Goal: Task Accomplishment & Management: Complete application form

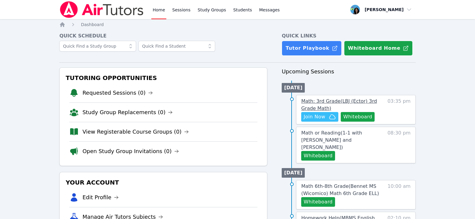
click at [321, 104] on span "Math: 3rd Grade ( LBJ (Ector) 3rd Grade Math )" at bounding box center [339, 104] width 76 height 13
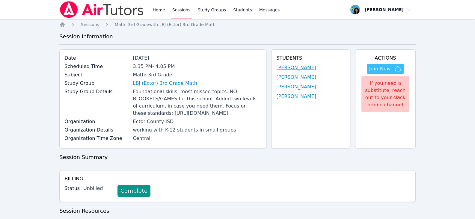
click at [293, 68] on link "[PERSON_NAME]" at bounding box center [296, 67] width 40 height 7
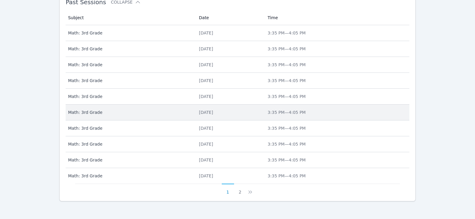
scroll to position [427, 0]
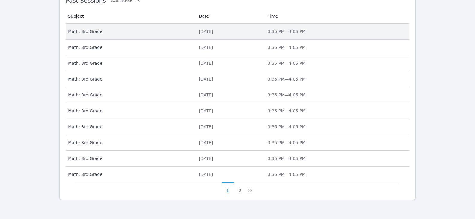
click at [202, 28] on td "Date Tue Oct 7, 2025" at bounding box center [229, 32] width 69 height 16
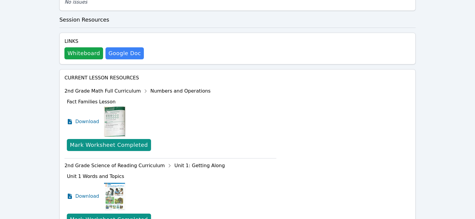
scroll to position [252, 0]
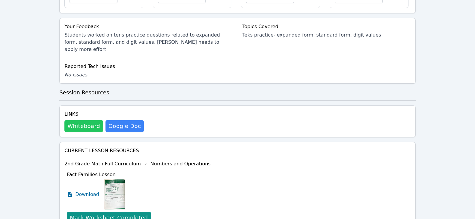
click at [83, 129] on button "Whiteboard" at bounding box center [83, 126] width 39 height 12
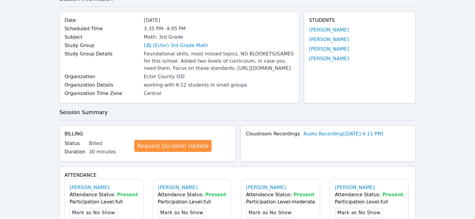
scroll to position [0, 0]
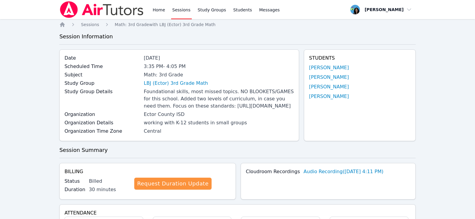
click at [178, 12] on link "Sessions" at bounding box center [181, 9] width 21 height 19
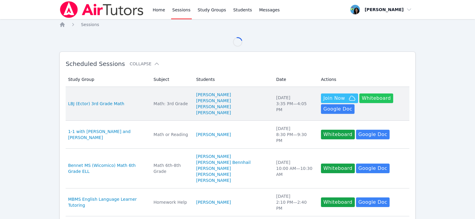
click at [371, 100] on button "Whiteboard" at bounding box center [376, 99] width 34 height 10
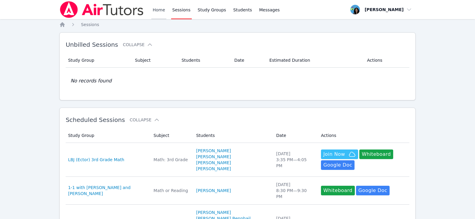
click at [158, 11] on link "Home" at bounding box center [158, 9] width 15 height 19
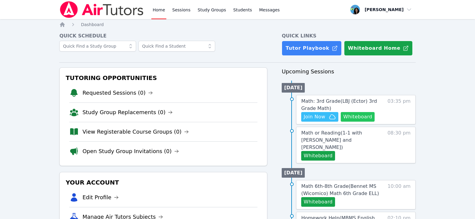
click at [350, 118] on button "Whiteboard" at bounding box center [358, 117] width 34 height 10
click at [328, 119] on span "Join Now" at bounding box center [320, 116] width 32 height 7
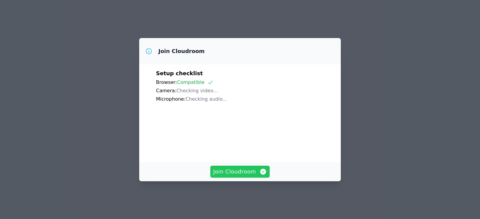
click at [243, 171] on button "Join Cloudroom" at bounding box center [240, 172] width 60 height 12
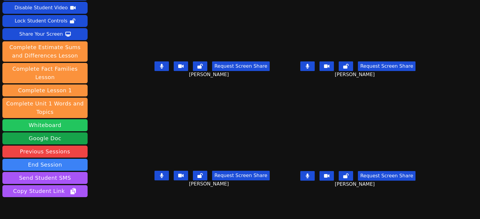
scroll to position [45, 0]
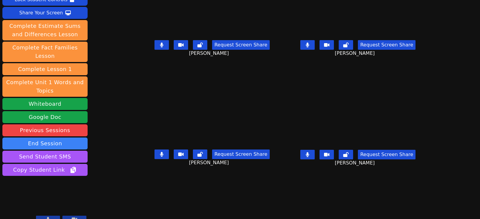
click at [309, 152] on icon at bounding box center [307, 154] width 4 height 5
click at [154, 154] on button at bounding box center [161, 155] width 14 height 10
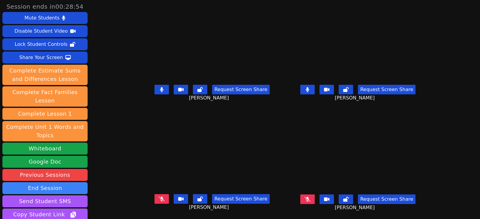
click at [309, 91] on icon at bounding box center [307, 89] width 4 height 5
click at [311, 201] on button at bounding box center [307, 200] width 14 height 10
click at [311, 86] on button at bounding box center [307, 90] width 14 height 10
click at [154, 202] on button at bounding box center [161, 199] width 14 height 10
click at [159, 200] on icon at bounding box center [162, 199] width 6 height 5
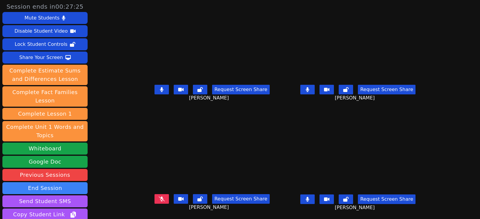
click at [158, 201] on button at bounding box center [161, 199] width 14 height 10
click at [314, 199] on button at bounding box center [307, 200] width 14 height 10
click at [160, 201] on icon at bounding box center [162, 199] width 4 height 5
click at [309, 90] on icon at bounding box center [306, 89] width 3 height 5
click at [158, 91] on button at bounding box center [161, 90] width 14 height 10
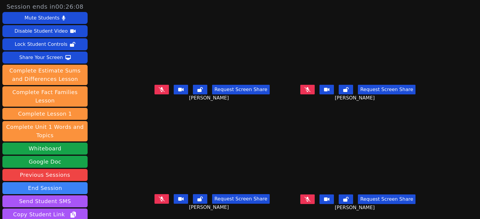
click at [310, 92] on icon at bounding box center [307, 89] width 6 height 5
drag, startPoint x: 312, startPoint y: 91, endPoint x: 306, endPoint y: 91, distance: 6.3
click at [312, 91] on button at bounding box center [307, 90] width 14 height 10
click at [154, 92] on button at bounding box center [161, 90] width 14 height 10
click at [160, 92] on icon at bounding box center [161, 89] width 3 height 5
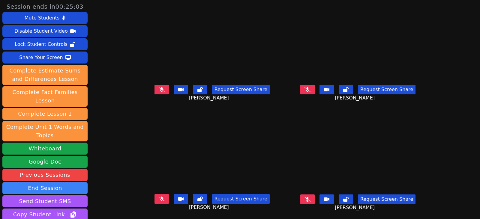
click at [313, 197] on button at bounding box center [307, 200] width 14 height 10
click at [310, 199] on button at bounding box center [307, 200] width 14 height 10
click at [311, 197] on button at bounding box center [307, 200] width 14 height 10
click at [159, 90] on icon at bounding box center [162, 89] width 6 height 5
click at [309, 199] on icon at bounding box center [307, 199] width 4 height 5
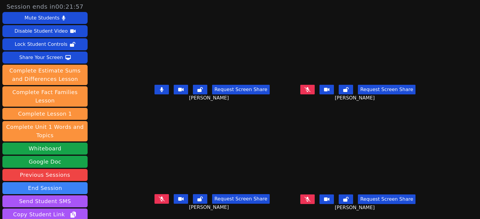
click at [311, 199] on button at bounding box center [307, 200] width 14 height 10
click at [160, 89] on icon at bounding box center [161, 89] width 3 height 5
click at [314, 201] on button at bounding box center [307, 200] width 14 height 10
click at [159, 200] on icon at bounding box center [162, 199] width 6 height 5
click at [160, 198] on icon at bounding box center [162, 199] width 4 height 5
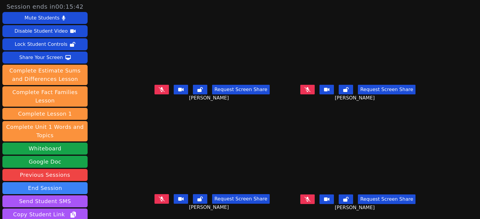
click at [310, 88] on icon at bounding box center [307, 89] width 6 height 5
click at [314, 90] on button at bounding box center [307, 90] width 14 height 10
click at [156, 90] on button at bounding box center [161, 90] width 14 height 10
click at [157, 89] on button at bounding box center [161, 90] width 14 height 10
drag, startPoint x: 155, startPoint y: 197, endPoint x: 9, endPoint y: 199, distance: 146.0
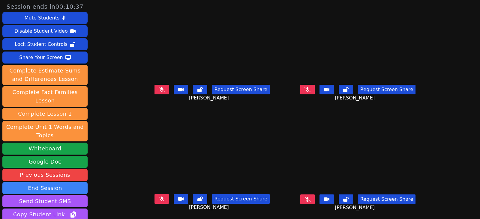
click at [159, 197] on icon at bounding box center [162, 199] width 6 height 5
click at [160, 198] on icon at bounding box center [162, 199] width 4 height 5
click at [314, 87] on button at bounding box center [307, 90] width 14 height 10
click at [309, 90] on icon at bounding box center [307, 89] width 4 height 5
click at [154, 91] on button at bounding box center [161, 90] width 14 height 10
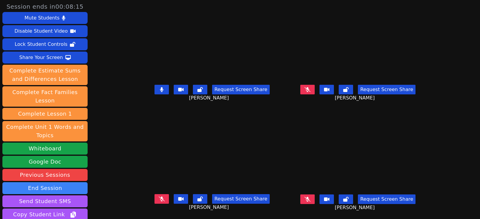
click at [154, 87] on button at bounding box center [161, 90] width 14 height 10
click at [154, 199] on button at bounding box center [161, 199] width 14 height 10
click at [310, 90] on icon at bounding box center [307, 89] width 6 height 5
click at [314, 87] on button at bounding box center [307, 90] width 14 height 10
drag, startPoint x: 152, startPoint y: 199, endPoint x: 213, endPoint y: 184, distance: 63.3
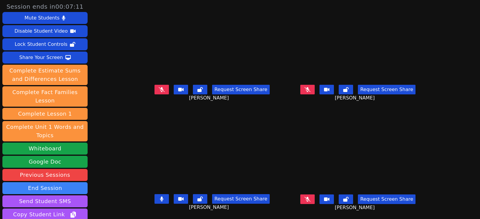
click at [160, 199] on icon at bounding box center [161, 199] width 3 height 5
click at [310, 91] on icon at bounding box center [307, 89] width 6 height 5
drag, startPoint x: 315, startPoint y: 90, endPoint x: 152, endPoint y: 95, distance: 162.9
click at [309, 90] on icon at bounding box center [306, 89] width 3 height 5
click at [310, 89] on icon at bounding box center [307, 89] width 6 height 5
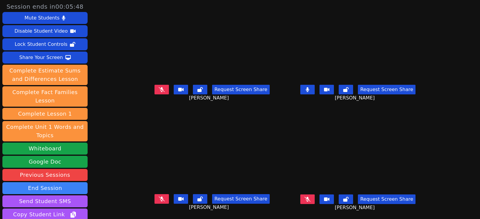
click at [314, 93] on button at bounding box center [307, 90] width 14 height 10
click at [314, 196] on button at bounding box center [307, 200] width 14 height 10
drag, startPoint x: 316, startPoint y: 200, endPoint x: 250, endPoint y: 201, distance: 65.7
click at [309, 200] on icon at bounding box center [306, 199] width 3 height 5
click at [159, 198] on icon at bounding box center [162, 199] width 6 height 5
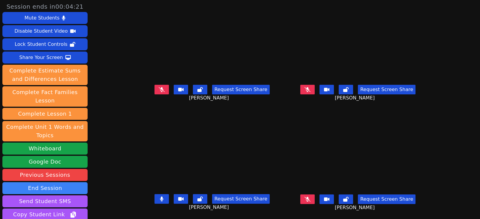
click at [160, 199] on icon at bounding box center [161, 199] width 3 height 5
click at [310, 88] on icon at bounding box center [307, 89] width 6 height 5
click at [314, 198] on button at bounding box center [307, 200] width 14 height 10
click at [309, 92] on icon at bounding box center [307, 89] width 4 height 5
click at [309, 200] on icon at bounding box center [306, 199] width 3 height 5
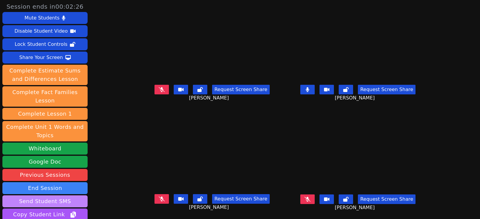
drag, startPoint x: 149, startPoint y: 200, endPoint x: 31, endPoint y: 194, distance: 118.5
click at [154, 200] on button at bounding box center [161, 199] width 14 height 10
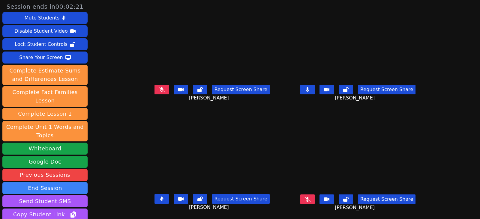
click at [154, 202] on button at bounding box center [161, 199] width 14 height 10
click at [309, 89] on icon at bounding box center [306, 89] width 3 height 5
click at [159, 199] on icon at bounding box center [162, 199] width 6 height 5
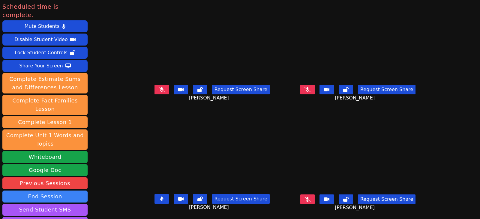
click at [156, 200] on button at bounding box center [161, 199] width 14 height 10
click at [158, 89] on button at bounding box center [161, 90] width 14 height 10
click at [159, 200] on icon at bounding box center [162, 199] width 6 height 5
click at [314, 88] on button at bounding box center [307, 90] width 14 height 10
click at [310, 199] on icon at bounding box center [307, 199] width 6 height 5
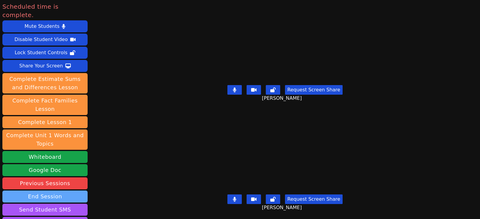
click at [35, 191] on button "End Session" at bounding box center [44, 197] width 85 height 12
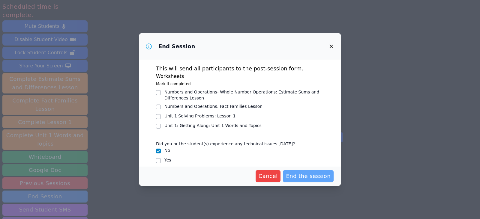
click at [307, 180] on span "End the session" at bounding box center [308, 176] width 45 height 8
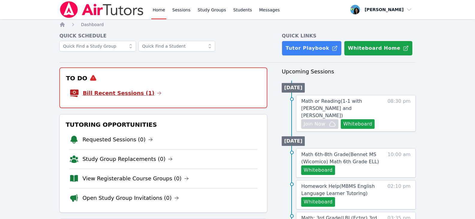
click at [157, 94] on icon at bounding box center [159, 93] width 4 height 3
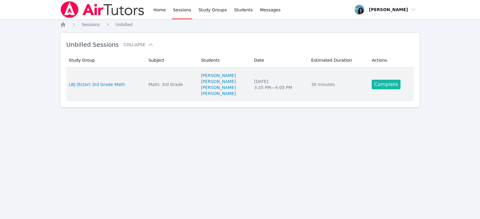
click at [380, 87] on link "Complete" at bounding box center [385, 85] width 29 height 10
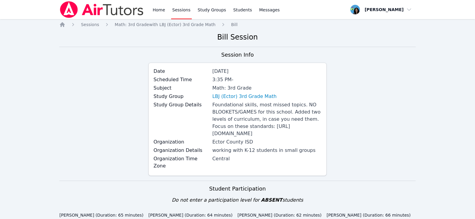
scroll to position [150, 0]
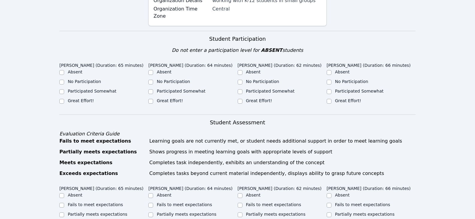
click at [76, 102] on label "Great Effort!" at bounding box center [81, 100] width 26 height 5
click at [64, 102] on input "Great Effort!" at bounding box center [61, 101] width 5 height 5
checkbox input "true"
click at [96, 91] on label "Participated Somewhat" at bounding box center [92, 91] width 49 height 5
click at [64, 91] on input "Participated Somewhat" at bounding box center [61, 91] width 5 height 5
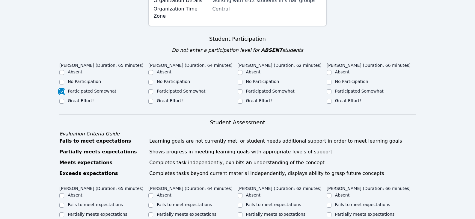
checkbox input "true"
checkbox input "false"
click at [168, 92] on label "Participated Somewhat" at bounding box center [181, 91] width 49 height 5
click at [153, 92] on input "Participated Somewhat" at bounding box center [150, 91] width 5 height 5
checkbox input "true"
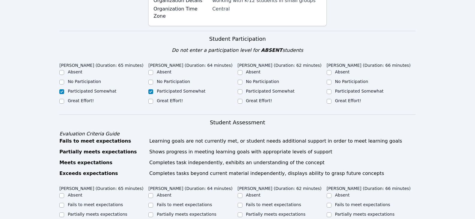
drag, startPoint x: 260, startPoint y: 98, endPoint x: 262, endPoint y: 100, distance: 3.2
click at [260, 98] on ul "Absent No Participation Participated Somewhat Great Effort!" at bounding box center [282, 87] width 89 height 36
click at [266, 104] on div "Great Effort!" at bounding box center [282, 101] width 89 height 7
click at [257, 101] on label "Great Effort!" at bounding box center [259, 100] width 26 height 5
click at [243, 101] on input "Great Effort!" at bounding box center [240, 101] width 5 height 5
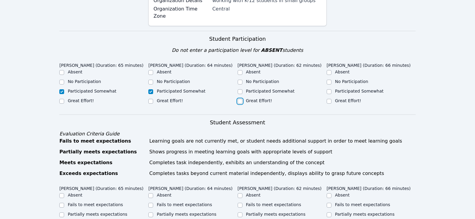
checkbox input "true"
click at [350, 100] on label "Great Effort!" at bounding box center [348, 100] width 26 height 5
click at [332, 100] on input "Great Effort!" at bounding box center [329, 101] width 5 height 5
checkbox input "true"
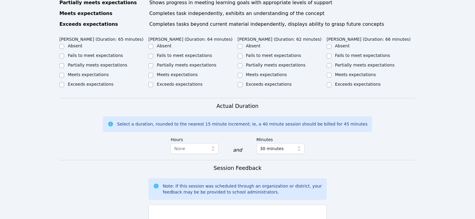
scroll to position [300, 0]
click at [112, 65] on label "Partially meets expectations" at bounding box center [98, 64] width 60 height 5
click at [64, 65] on input "Partially meets expectations" at bounding box center [61, 65] width 5 height 5
checkbox input "true"
click at [174, 64] on label "Partially meets expectations" at bounding box center [187, 64] width 60 height 5
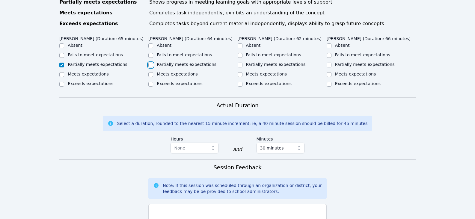
click at [153, 64] on input "Partially meets expectations" at bounding box center [150, 65] width 5 height 5
checkbox input "true"
click at [278, 65] on label "Partially meets expectations" at bounding box center [276, 64] width 60 height 5
click at [243, 65] on input "Partially meets expectations" at bounding box center [240, 65] width 5 height 5
checkbox input "true"
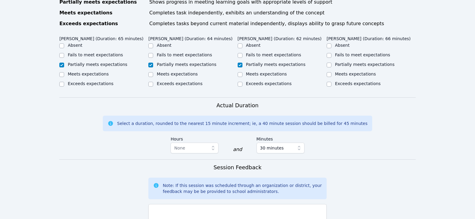
click at [369, 64] on label "Partially meets expectations" at bounding box center [365, 64] width 60 height 5
click at [332, 64] on input "Partially meets expectations" at bounding box center [329, 65] width 5 height 5
checkbox input "true"
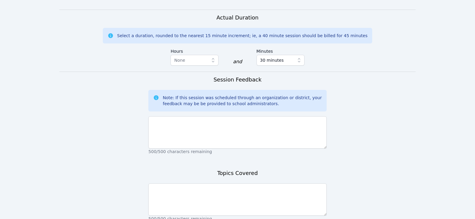
scroll to position [390, 0]
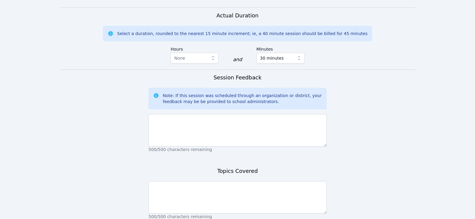
click at [262, 112] on div "500/500 characters remaining" at bounding box center [237, 132] width 178 height 41
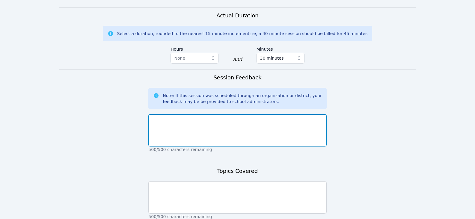
click at [264, 123] on textarea at bounding box center [237, 130] width 178 height 32
type textarea "Students continued to work on teks practice problems related to"
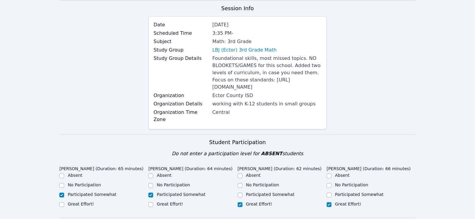
scroll to position [0, 0]
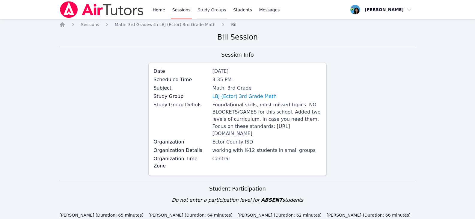
click at [198, 9] on link "Study Groups" at bounding box center [212, 9] width 31 height 19
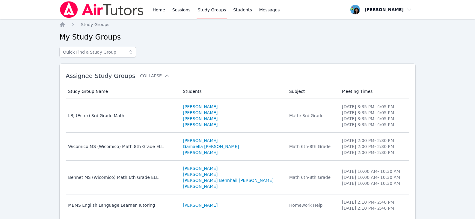
drag, startPoint x: 177, startPoint y: 13, endPoint x: 196, endPoint y: 27, distance: 24.0
click at [177, 13] on link "Sessions" at bounding box center [181, 9] width 21 height 19
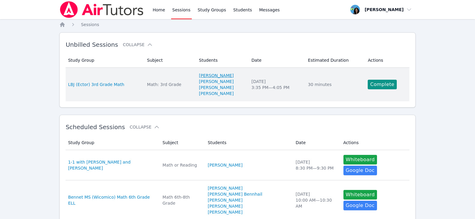
click at [209, 76] on link "JAMES PENNINGTON" at bounding box center [216, 76] width 35 height 6
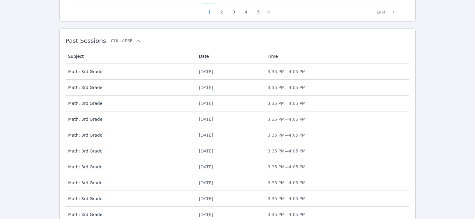
scroll to position [390, 0]
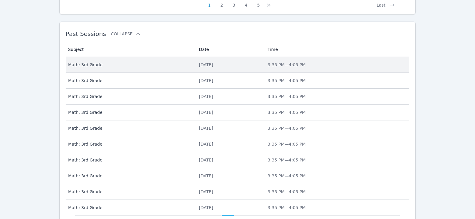
click at [195, 70] on td "Date Wed Oct 8, 2025" at bounding box center [229, 65] width 69 height 16
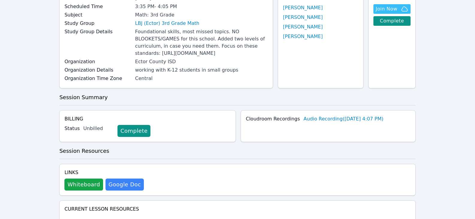
scroll to position [30, 0]
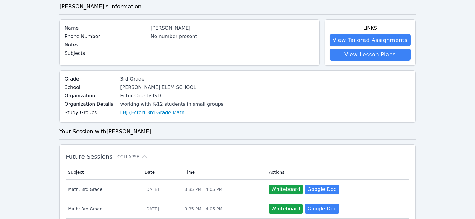
scroll to position [390, 0]
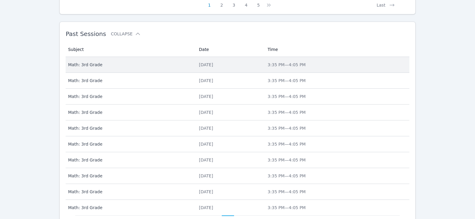
click at [101, 64] on span "Math: 3rd Grade" at bounding box center [130, 65] width 124 height 6
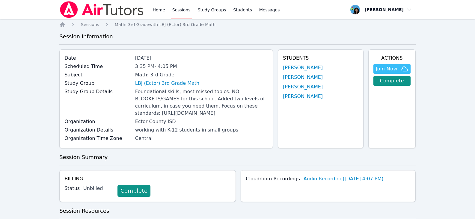
click at [184, 11] on link "Sessions" at bounding box center [181, 9] width 21 height 19
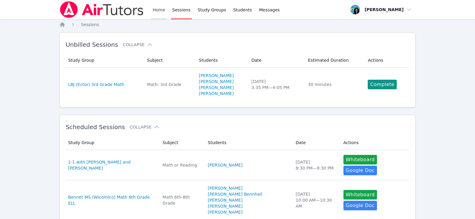
click at [158, 10] on link "Home" at bounding box center [158, 9] width 15 height 19
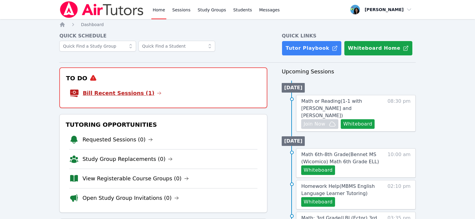
click at [157, 93] on icon at bounding box center [159, 93] width 5 height 5
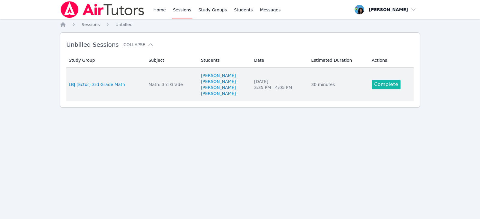
click at [377, 85] on link "Complete" at bounding box center [385, 85] width 29 height 10
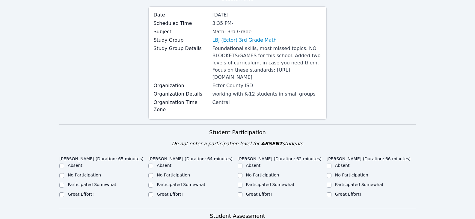
scroll to position [120, 0]
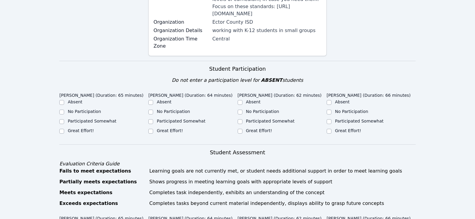
click at [73, 133] on div "Great Effort!" at bounding box center [81, 131] width 26 height 6
click at [63, 132] on input "Great Effort!" at bounding box center [61, 131] width 5 height 5
checkbox input "true"
click at [154, 131] on div "Great Effort!" at bounding box center [192, 131] width 89 height 7
click at [153, 131] on input "Great Effort!" at bounding box center [150, 131] width 5 height 5
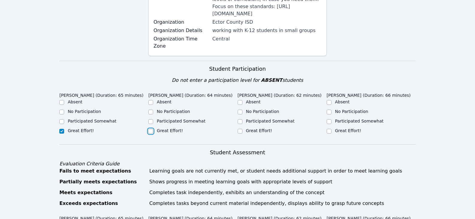
checkbox input "true"
click at [238, 132] on input "Great Effort!" at bounding box center [240, 131] width 5 height 5
checkbox input "true"
click at [330, 131] on input "Great Effort!" at bounding box center [329, 131] width 5 height 5
checkbox input "true"
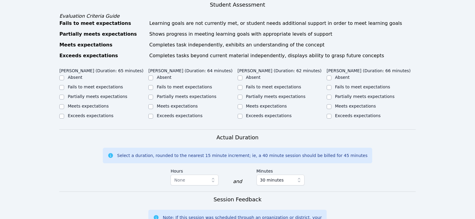
scroll to position [270, 0]
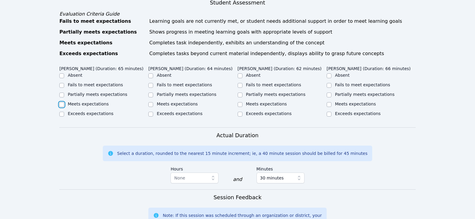
click at [61, 106] on input "Meets expectations" at bounding box center [61, 104] width 5 height 5
checkbox input "true"
click at [63, 96] on input "Partially meets expectations" at bounding box center [61, 95] width 5 height 5
checkbox input "true"
checkbox input "false"
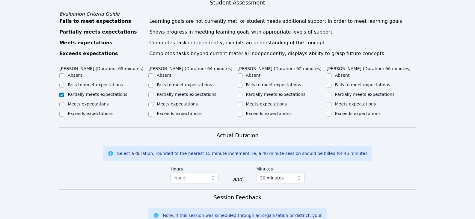
click at [154, 96] on div "Partially meets expectations" at bounding box center [192, 94] width 89 height 7
click at [149, 95] on input "Partially meets expectations" at bounding box center [150, 95] width 5 height 5
checkbox input "true"
click at [240, 94] on input "Partially meets expectations" at bounding box center [240, 95] width 5 height 5
checkbox input "true"
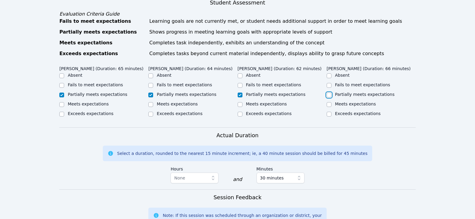
click at [329, 96] on input "Partially meets expectations" at bounding box center [329, 95] width 5 height 5
checkbox input "true"
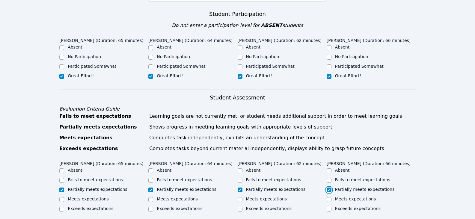
scroll to position [150, 0]
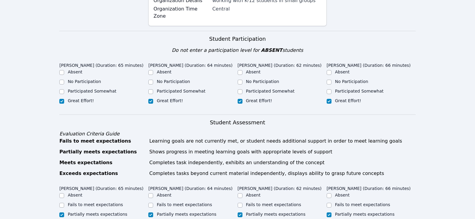
click at [76, 91] on label "Participated Somewhat" at bounding box center [92, 91] width 49 height 5
click at [64, 91] on input "Participated Somewhat" at bounding box center [61, 91] width 5 height 5
checkbox input "true"
checkbox input "false"
click at [165, 91] on label "Participated Somewhat" at bounding box center [181, 91] width 49 height 5
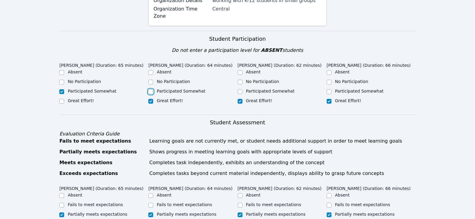
click at [153, 91] on input "Participated Somewhat" at bounding box center [150, 91] width 5 height 5
checkbox input "true"
checkbox input "false"
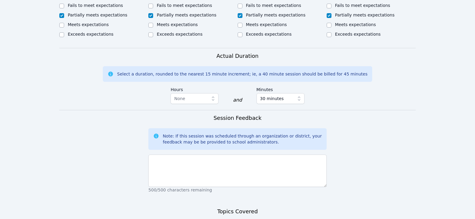
scroll to position [360, 0]
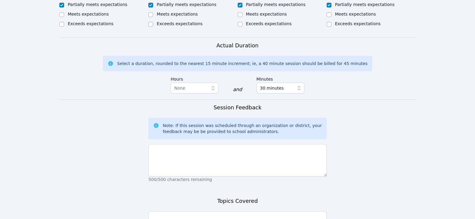
click at [240, 177] on p "500/500 characters remaining" at bounding box center [237, 180] width 178 height 6
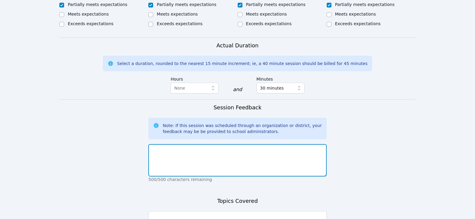
click at [238, 174] on textarea at bounding box center [237, 160] width 178 height 32
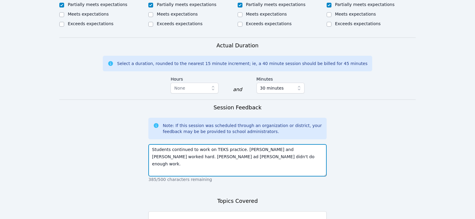
click at [314, 151] on textarea "Students continued to work on TEKS practice. Audrey and Wynter worked hard. Jam…" at bounding box center [237, 160] width 178 height 32
click at [287, 157] on textarea "Students continued to work on TEKS practice. Audrey and Wynter worked hard. Jam…" at bounding box center [237, 160] width 178 height 32
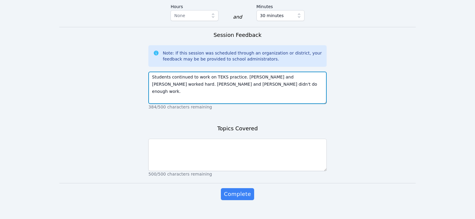
scroll to position [442, 0]
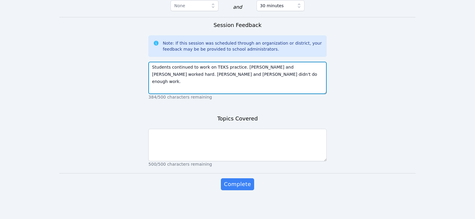
type textarea "Students continued to work on TEKS practice. Audrey and Wynter worked hard. Jam…"
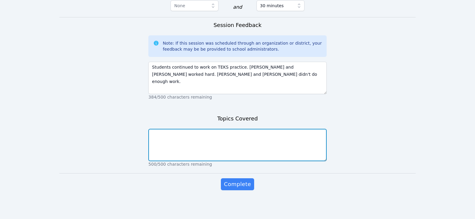
click at [285, 143] on textarea at bounding box center [237, 145] width 178 height 32
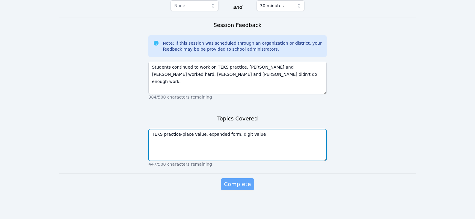
type textarea "TEKS practice-place value, expanded form, digit value"
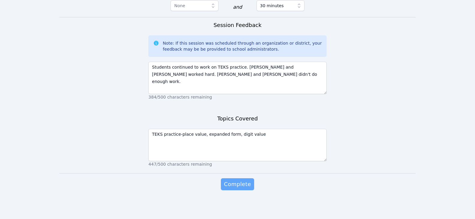
click at [240, 186] on span "Complete" at bounding box center [237, 184] width 27 height 8
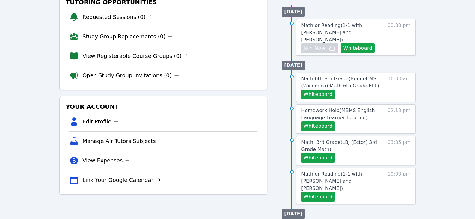
scroll to position [90, 0]
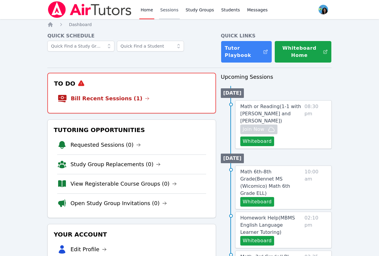
click at [172, 12] on link "Sessions" at bounding box center [169, 9] width 21 height 19
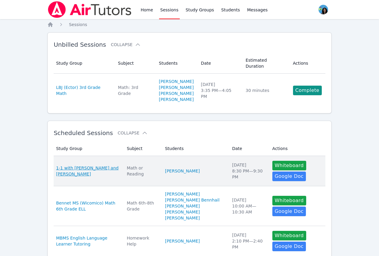
click at [120, 165] on span "1-1 with Mishary Almengash and Maya Habou-Klimczak" at bounding box center [88, 171] width 64 height 12
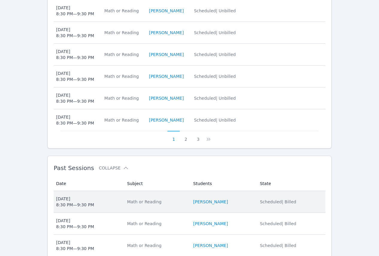
scroll to position [346, 0]
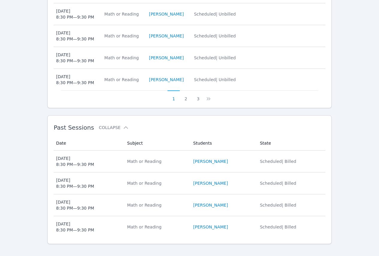
drag, startPoint x: 105, startPoint y: 152, endPoint x: 117, endPoint y: 153, distance: 12.1
click at [105, 156] on span "Wed Oct 1, 2025 8:30 PM — 9:30 PM" at bounding box center [88, 162] width 64 height 12
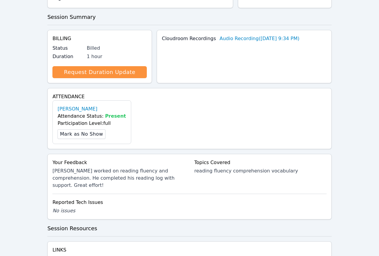
scroll to position [150, 0]
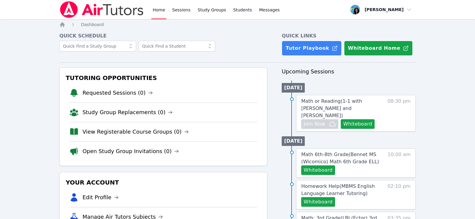
click at [97, 7] on img at bounding box center [101, 9] width 85 height 17
click at [304, 52] on link "Tutor Playbook" at bounding box center [312, 48] width 60 height 15
click at [205, 5] on link "Study Groups" at bounding box center [212, 9] width 31 height 19
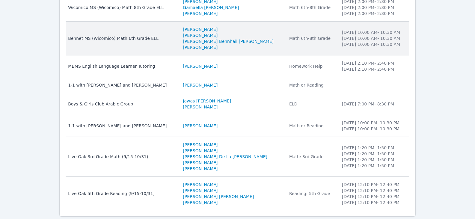
scroll to position [150, 0]
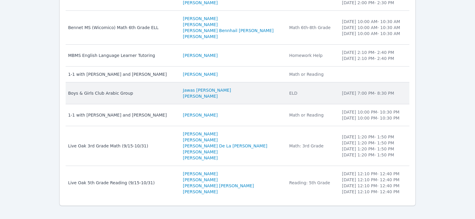
click at [154, 92] on div "Boys & Girls Club Arabic Group" at bounding box center [122, 93] width 108 height 6
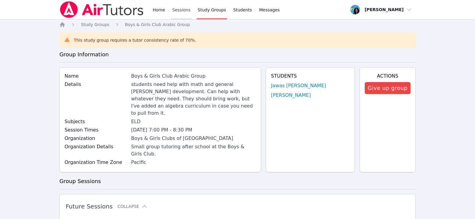
click at [182, 8] on link "Sessions" at bounding box center [181, 9] width 21 height 19
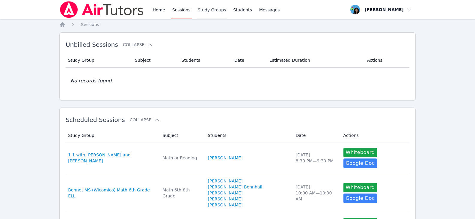
click at [206, 7] on link "Study Groups" at bounding box center [212, 9] width 31 height 19
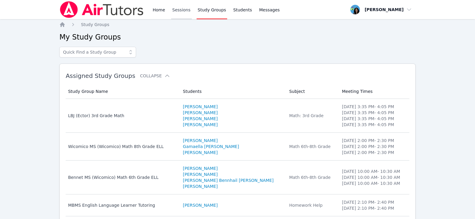
click at [177, 11] on link "Sessions" at bounding box center [181, 9] width 21 height 19
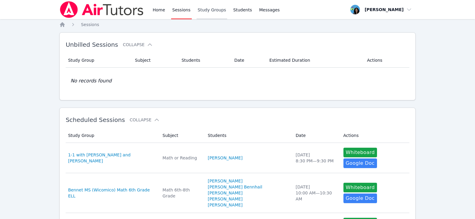
click at [198, 11] on link "Study Groups" at bounding box center [212, 9] width 31 height 19
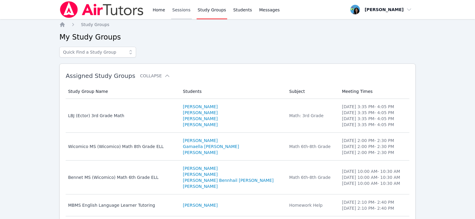
click at [188, 16] on link "Sessions" at bounding box center [181, 9] width 21 height 19
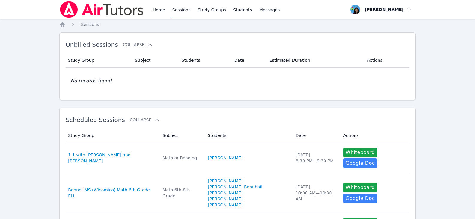
click at [182, 11] on link "Sessions" at bounding box center [181, 9] width 21 height 19
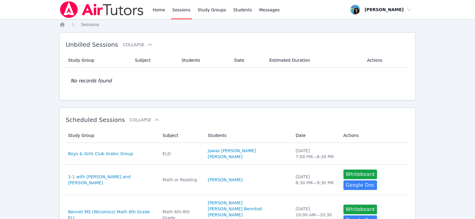
click at [182, 11] on link "Sessions" at bounding box center [181, 9] width 21 height 19
click at [151, 7] on link "Home" at bounding box center [158, 9] width 15 height 19
